Goal: Find specific page/section: Find specific page/section

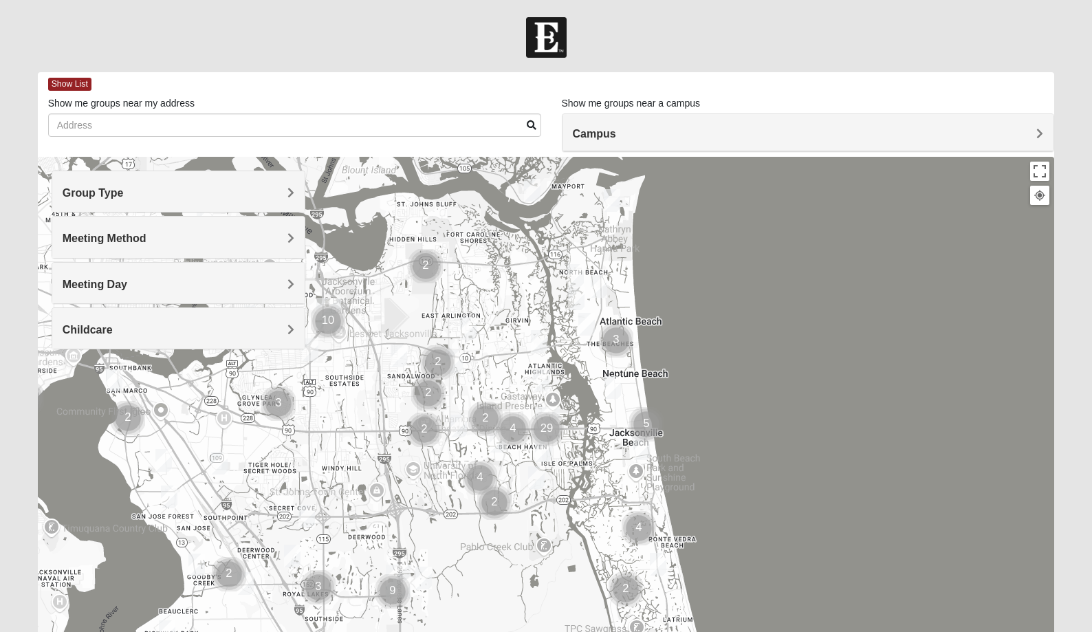
click at [270, 195] on h4 "Group Type" at bounding box center [179, 192] width 233 height 13
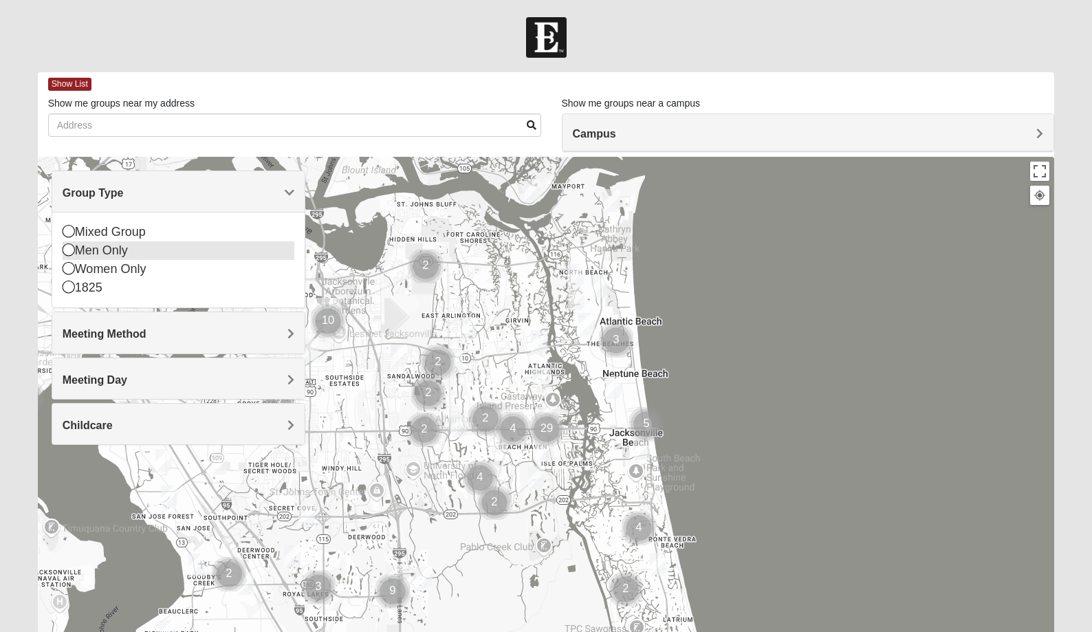
click at [70, 250] on icon at bounding box center [69, 250] width 12 height 12
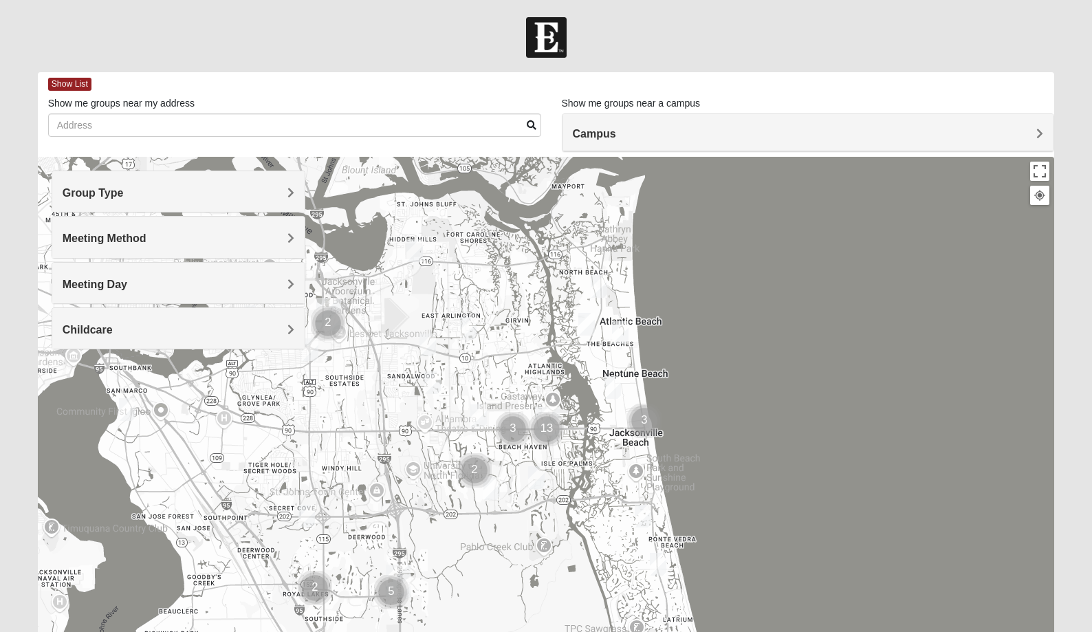
click at [160, 242] on h4 "Meeting Method" at bounding box center [179, 238] width 233 height 13
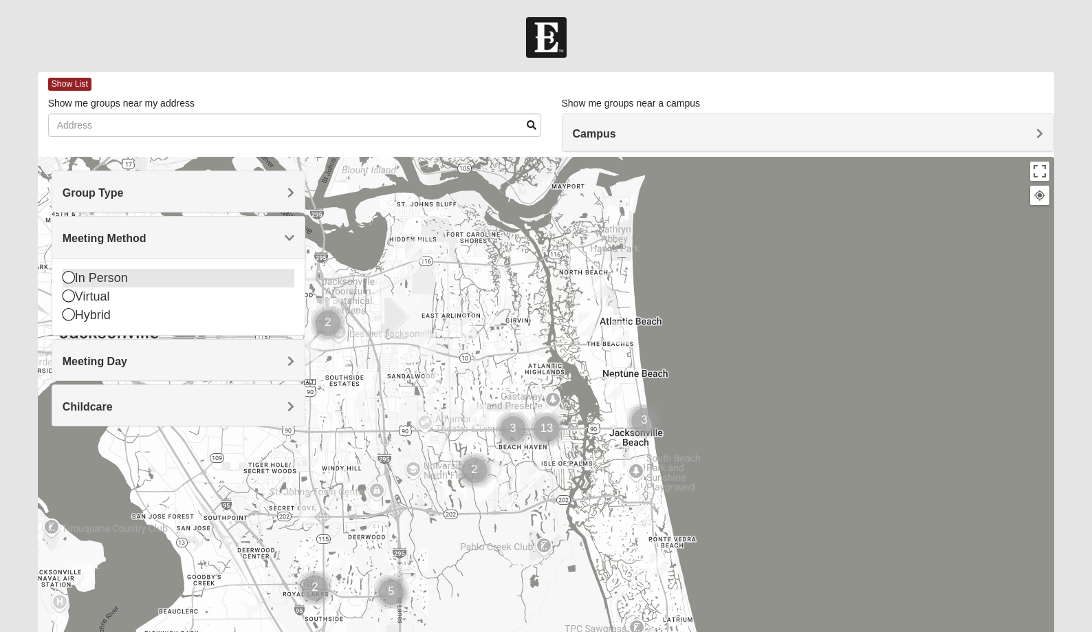
click at [69, 281] on icon at bounding box center [69, 277] width 12 height 12
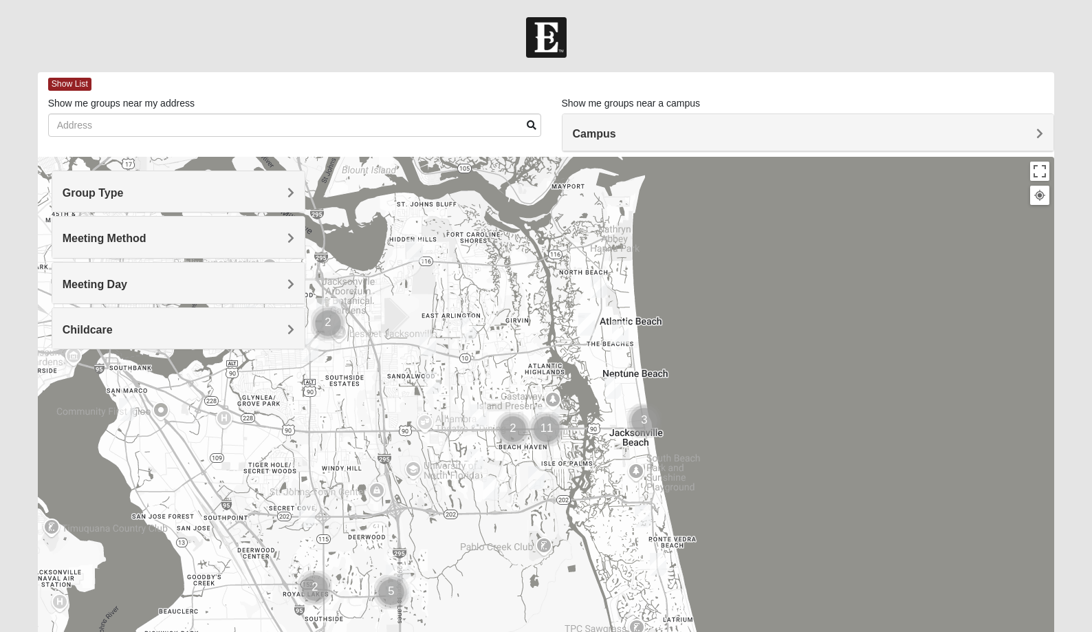
click at [142, 282] on h4 "Meeting Day" at bounding box center [179, 284] width 233 height 13
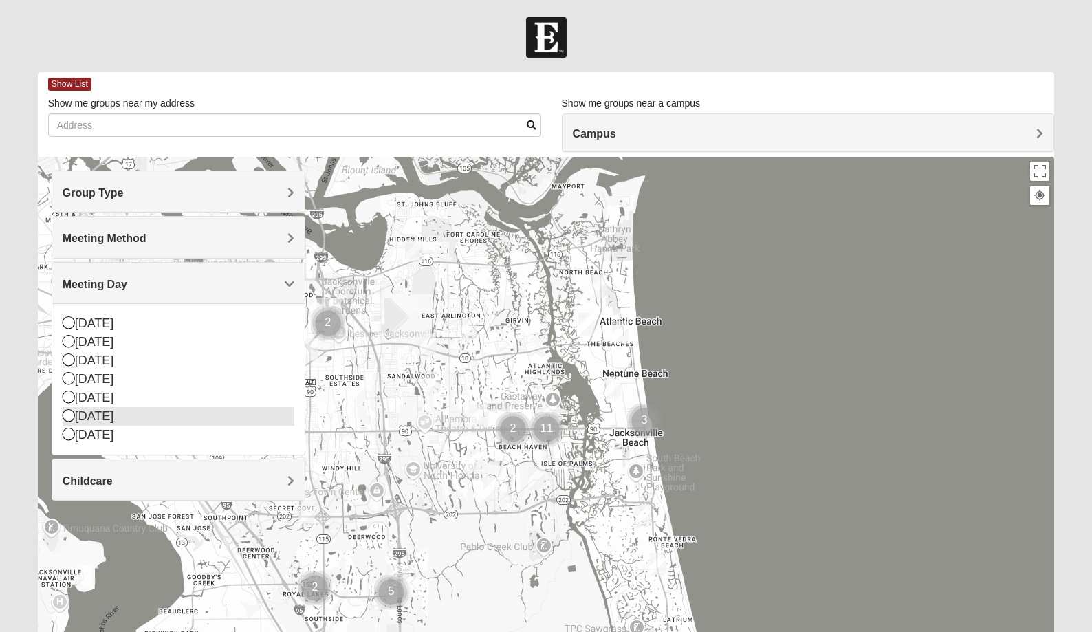
click at [71, 416] on icon at bounding box center [69, 415] width 12 height 12
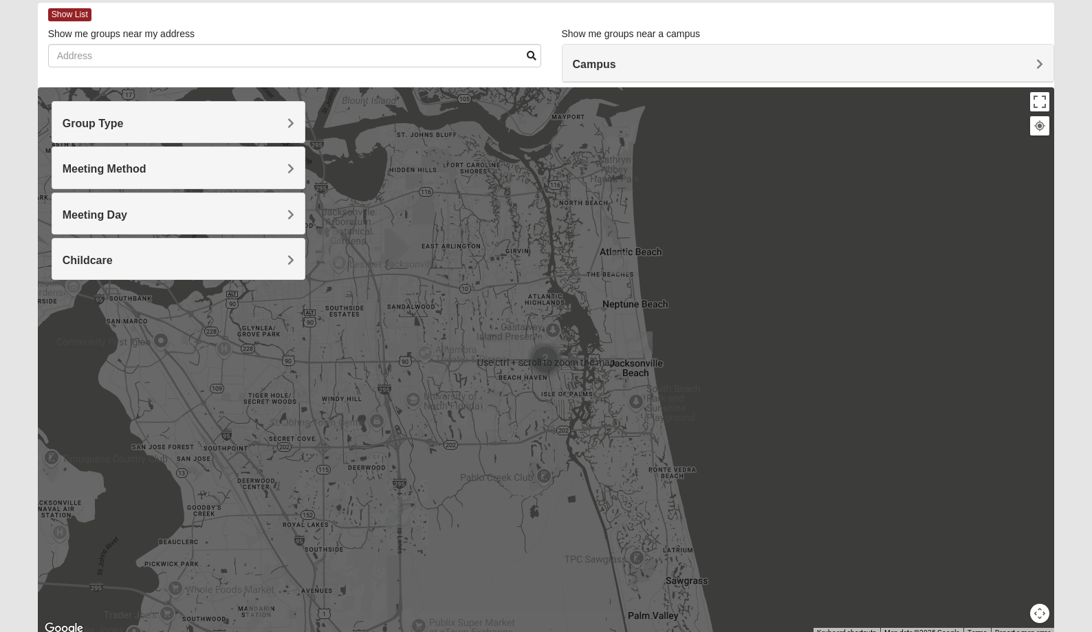
scroll to position [56, 0]
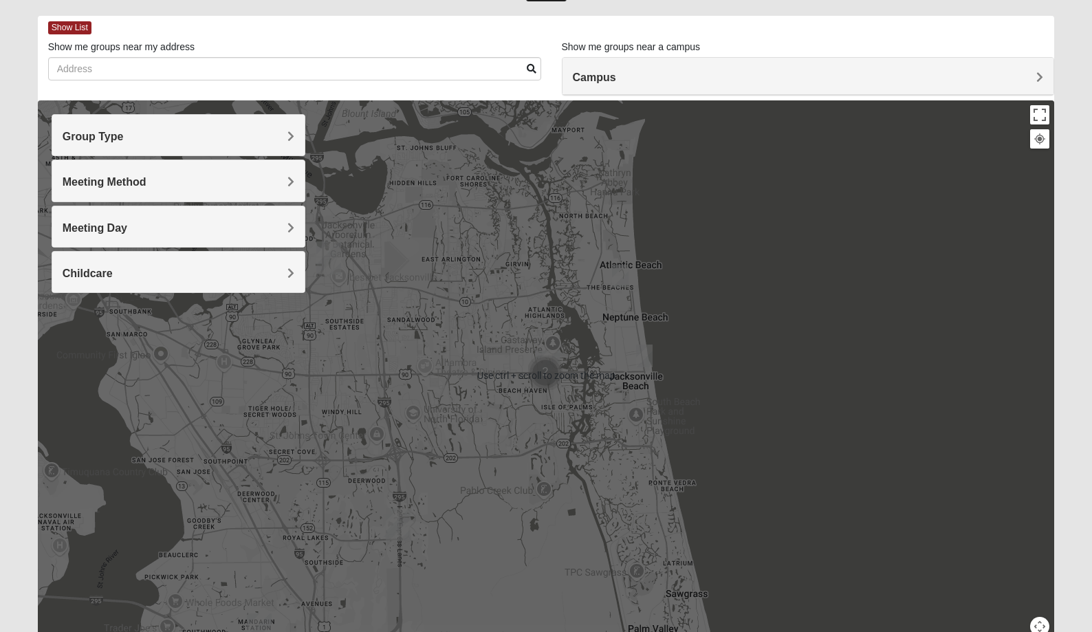
click at [720, 273] on div at bounding box center [546, 375] width 1017 height 550
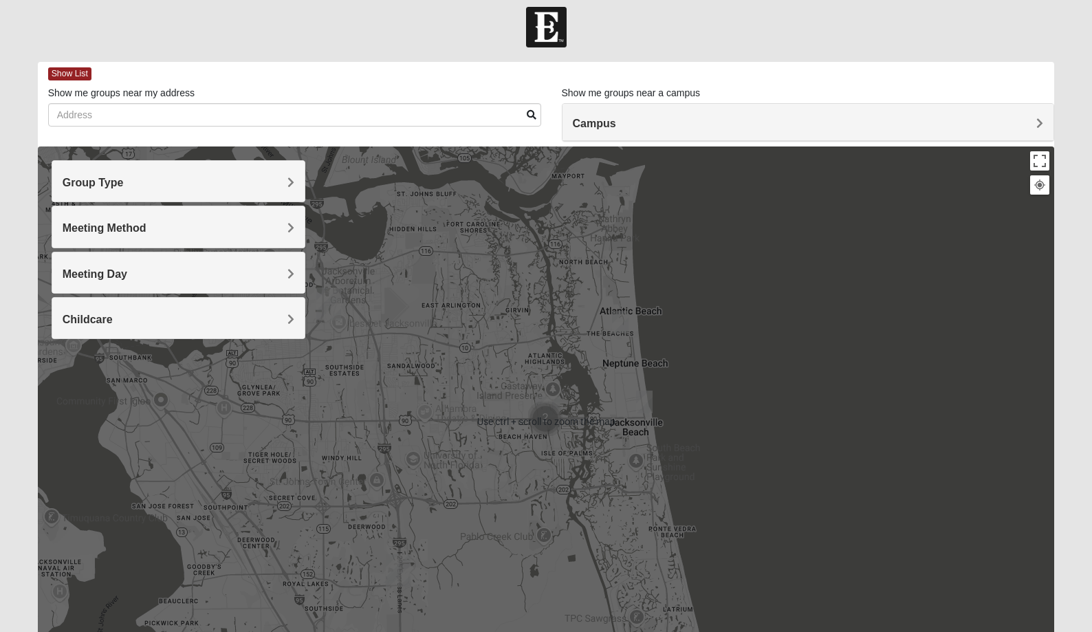
scroll to position [0, 0]
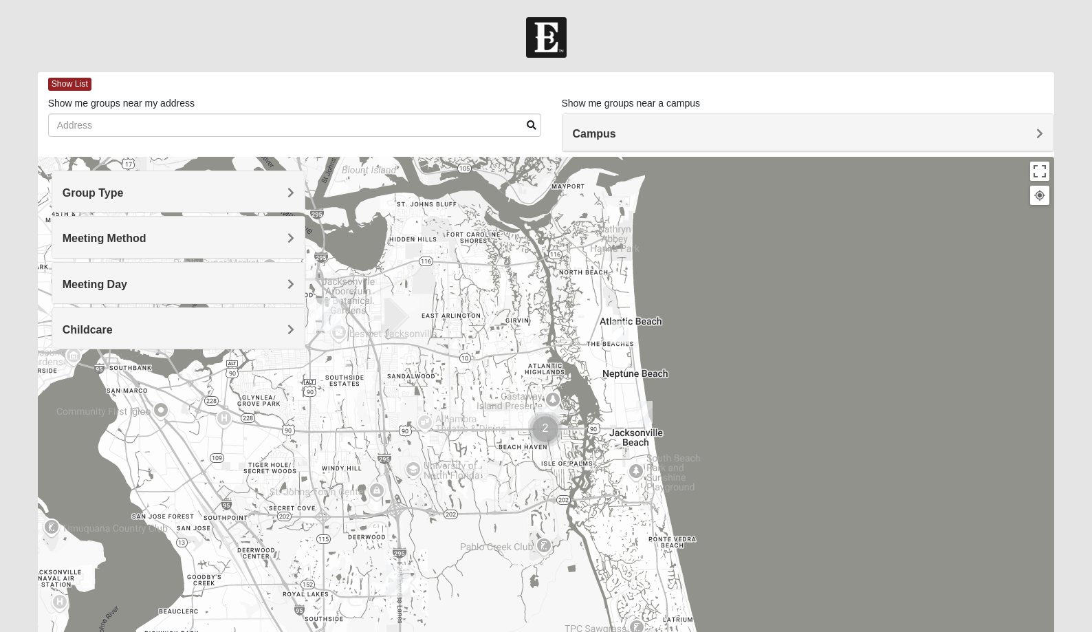
click at [548, 413] on img "Cluster of 2 groups" at bounding box center [545, 429] width 34 height 34
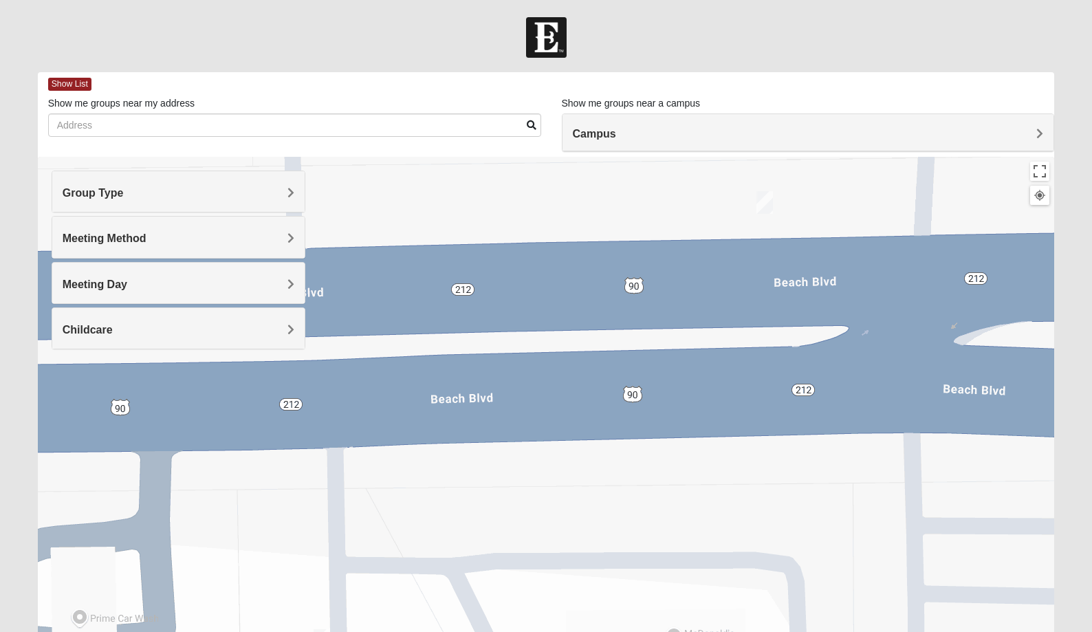
click at [689, 150] on div "Campus" at bounding box center [809, 132] width 492 height 37
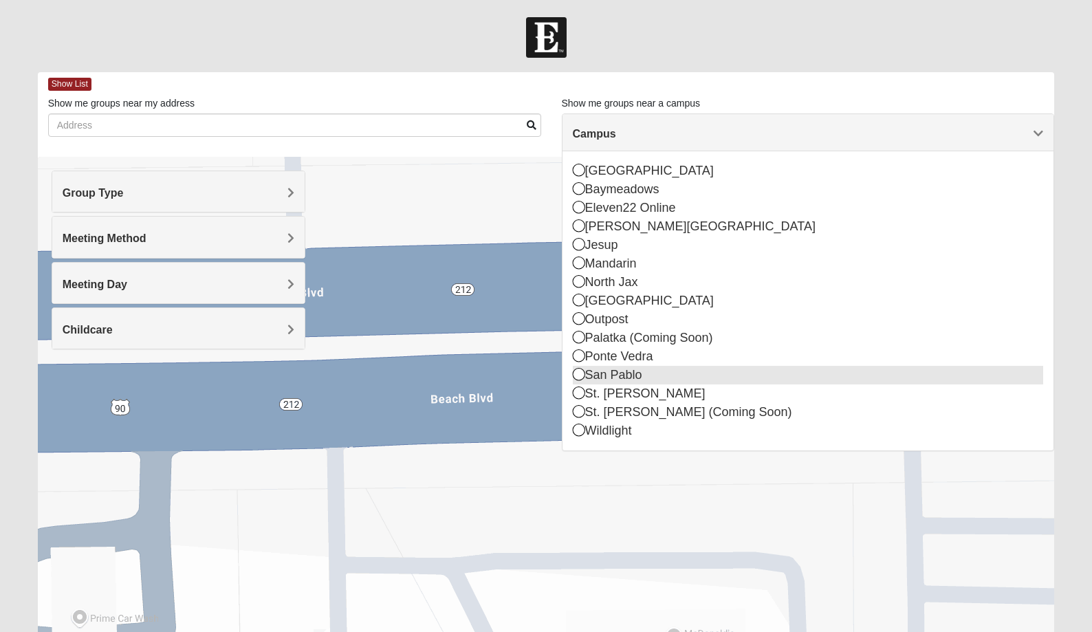
click at [581, 374] on icon at bounding box center [579, 374] width 12 height 12
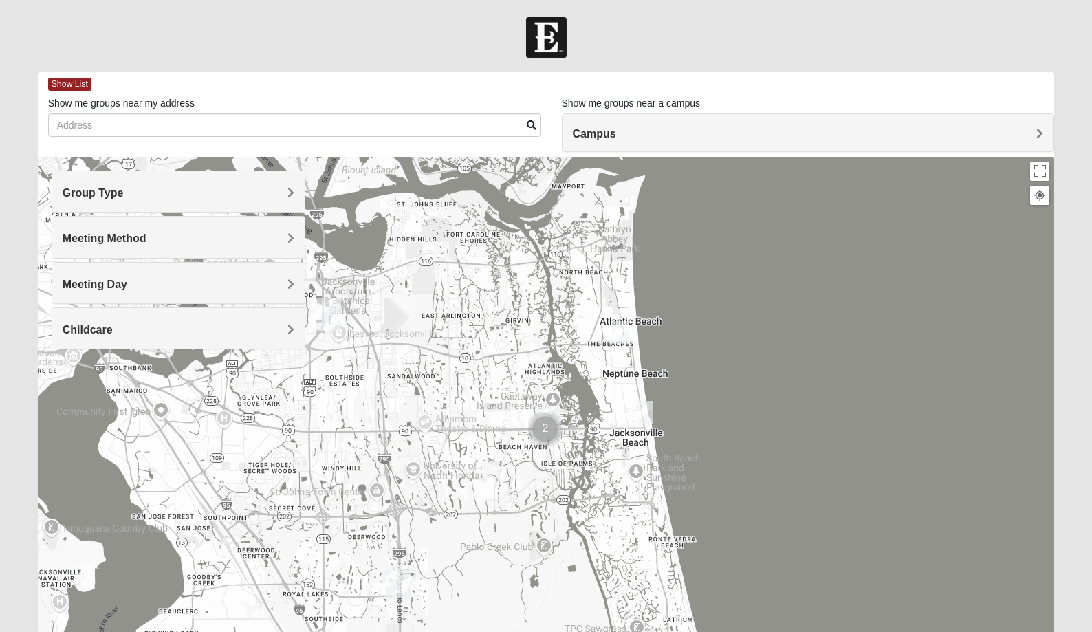
click at [645, 413] on img "Mens McLauchlan 32250" at bounding box center [644, 412] width 17 height 23
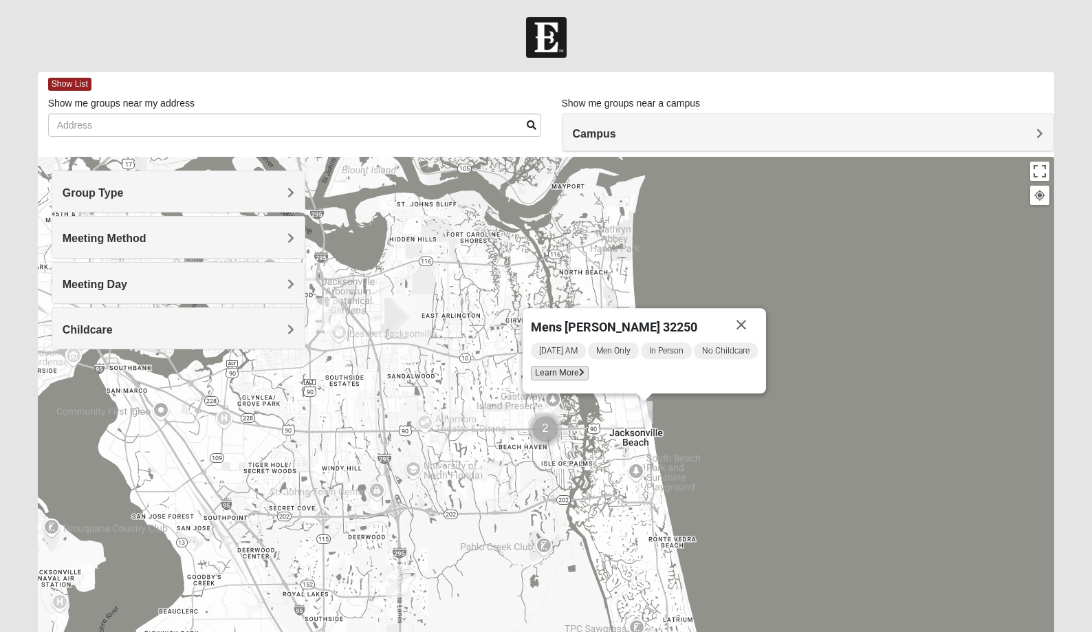
click at [570, 368] on span "Learn More" at bounding box center [560, 373] width 58 height 14
